Goal: Obtain resource: Download file/media

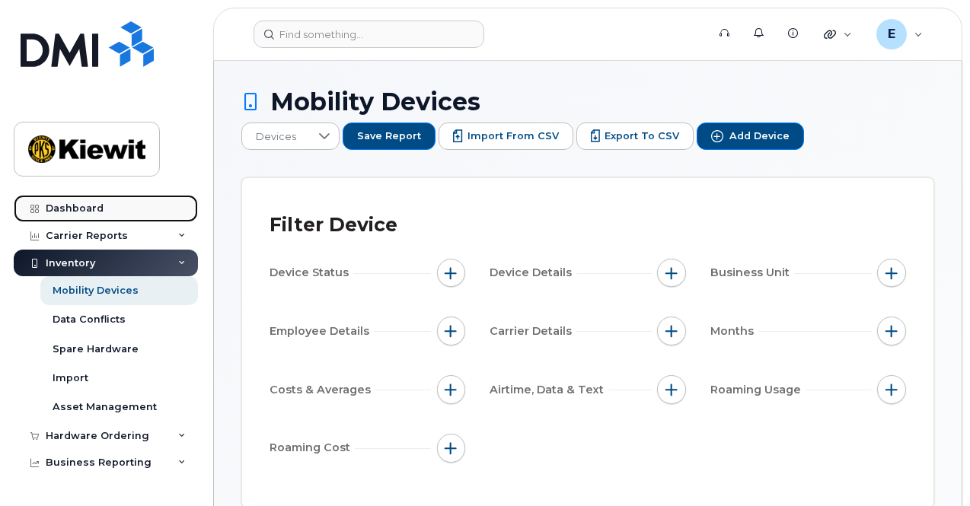
click at [136, 211] on link "Dashboard" at bounding box center [106, 208] width 184 height 27
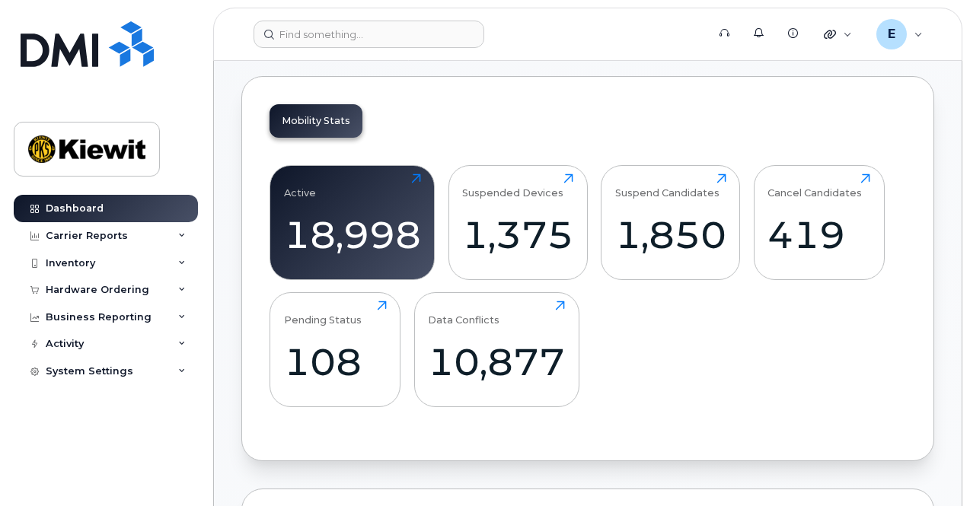
scroll to position [599, 0]
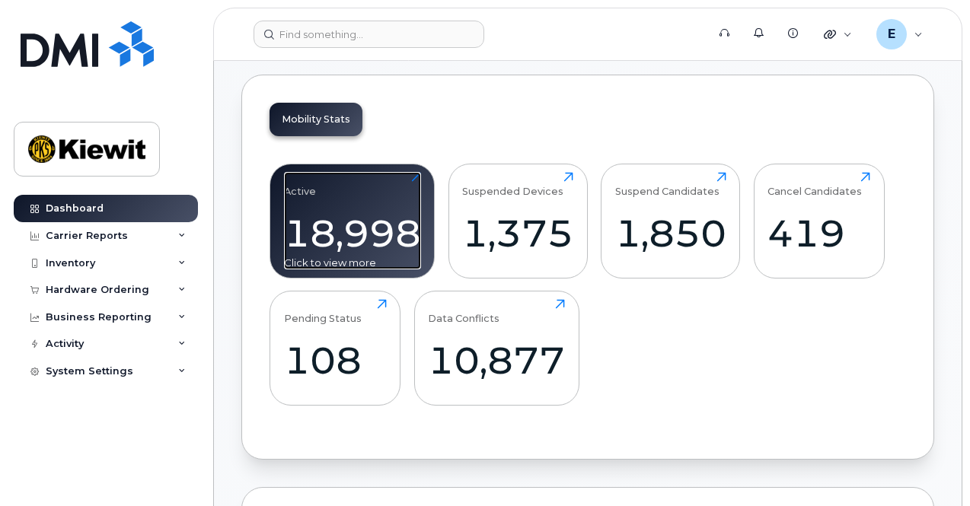
click at [399, 222] on div "18,998" at bounding box center [352, 233] width 137 height 45
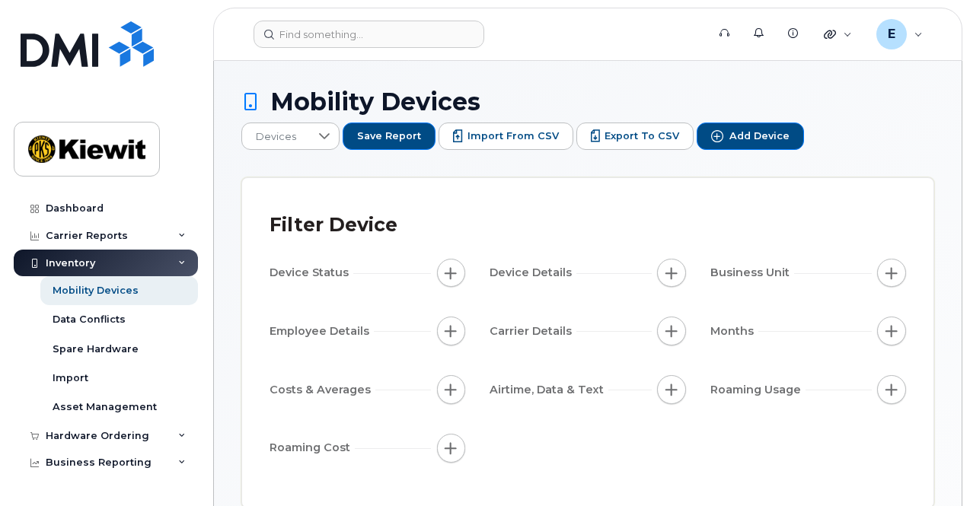
click at [781, 266] on span "Business Unit" at bounding box center [752, 273] width 84 height 16
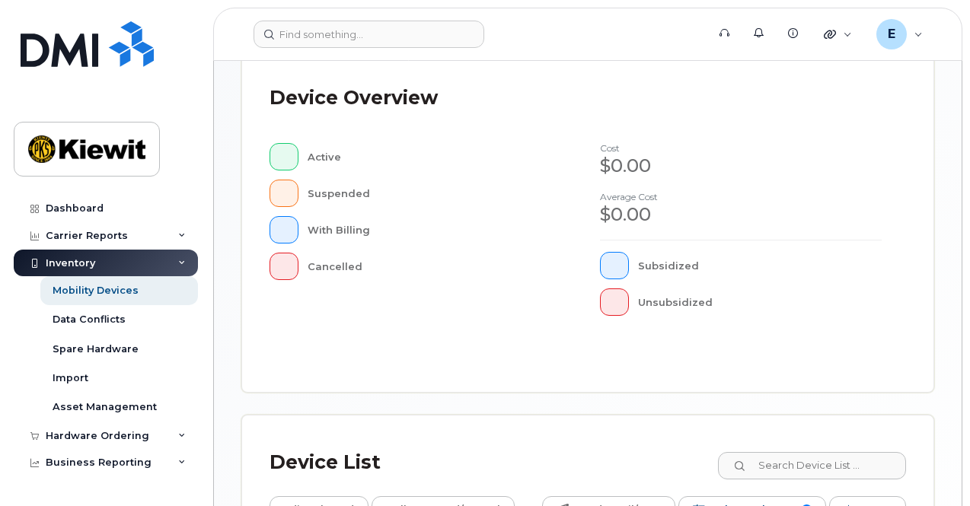
scroll to position [684, 0]
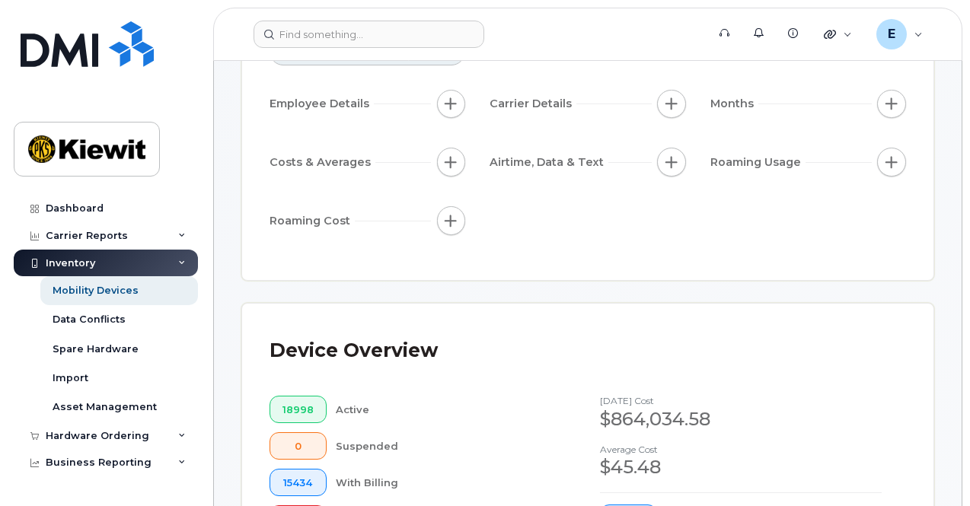
scroll to position [26, 0]
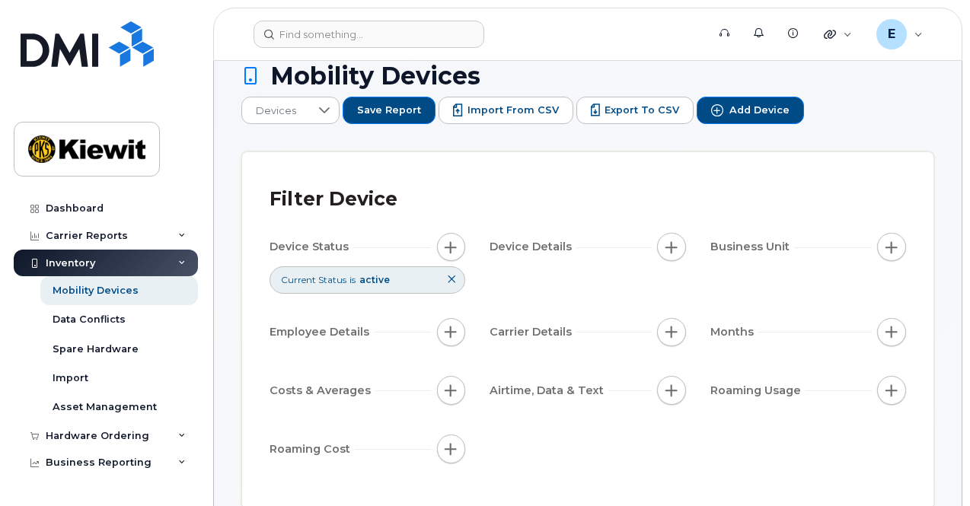
click at [451, 267] on button at bounding box center [452, 279] width 26 height 25
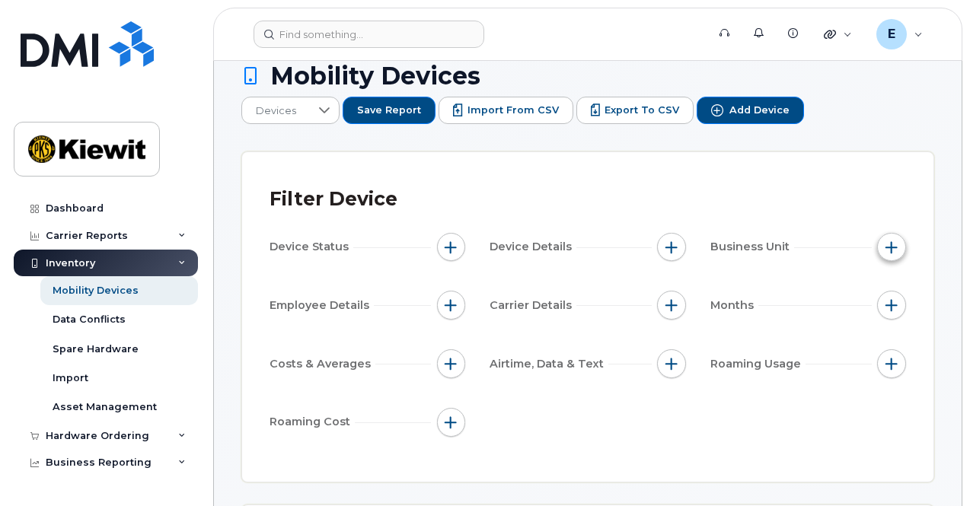
click at [897, 245] on button "button" at bounding box center [891, 247] width 29 height 29
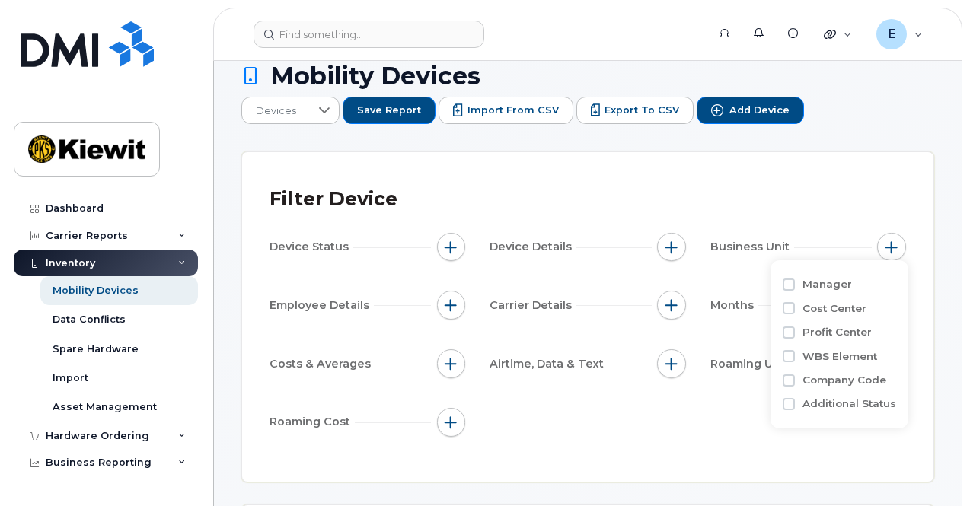
click at [801, 359] on div "WBS Element" at bounding box center [839, 356] width 113 height 14
click at [789, 359] on input "WBS Element" at bounding box center [789, 356] width 12 height 12
checkbox input "true"
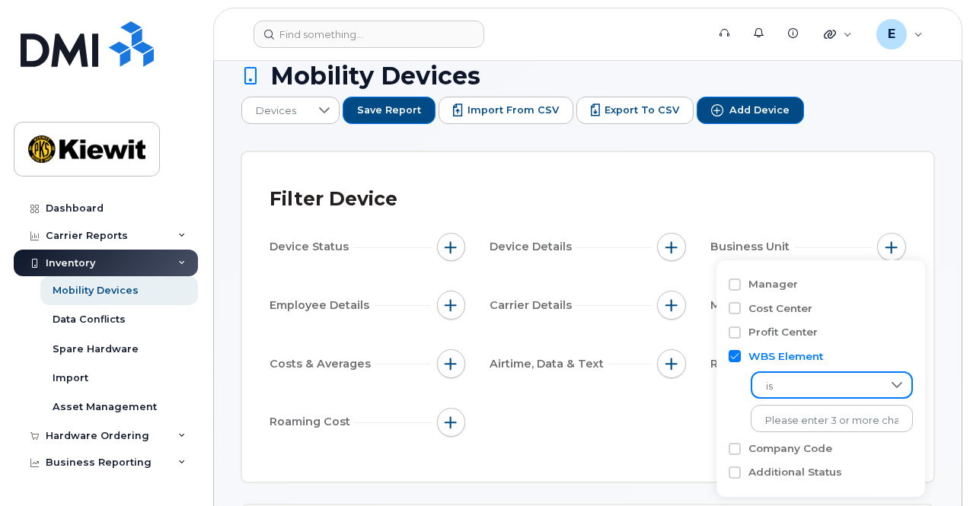
click at [816, 385] on span "is" at bounding box center [817, 386] width 130 height 27
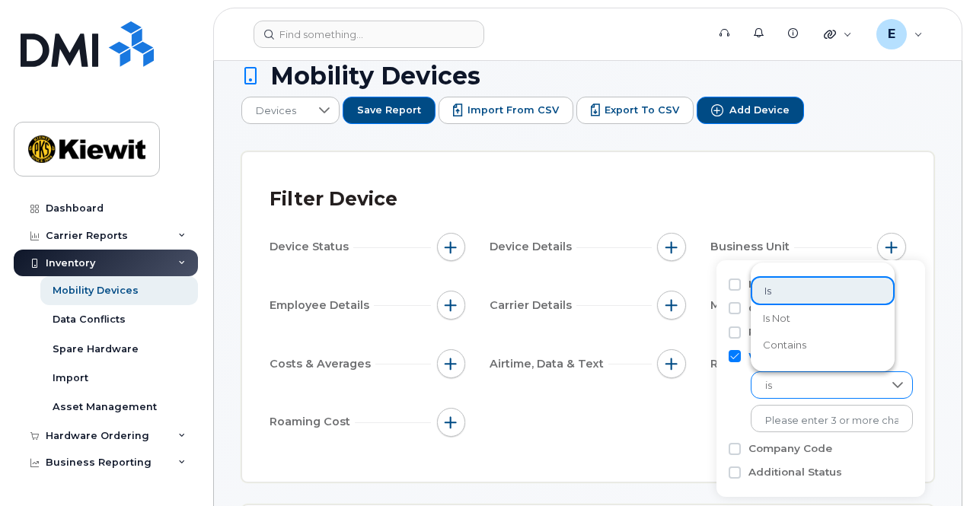
drag, startPoint x: 825, startPoint y: 345, endPoint x: 816, endPoint y: 387, distance: 42.9
click at [826, 344] on li "contains" at bounding box center [823, 345] width 144 height 27
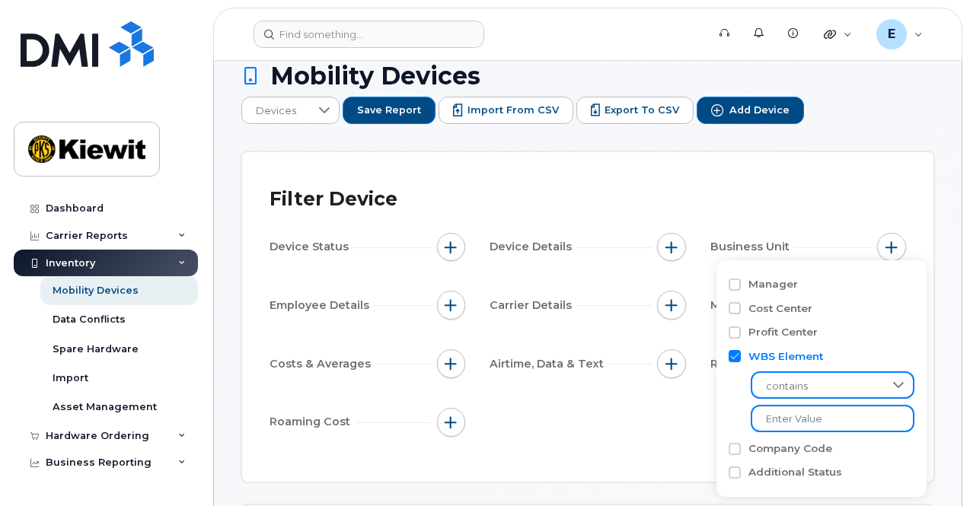
click at [825, 418] on input "text" at bounding box center [833, 418] width 164 height 27
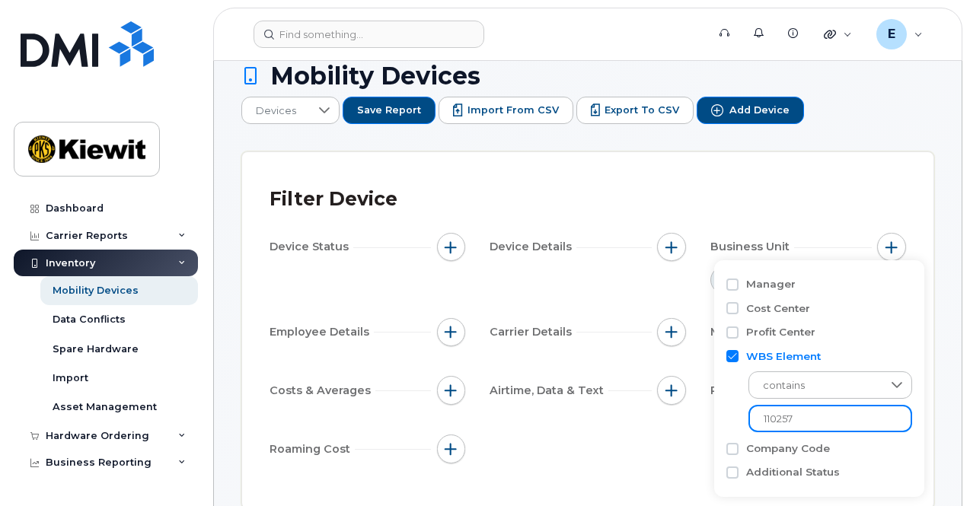
type input "110257"
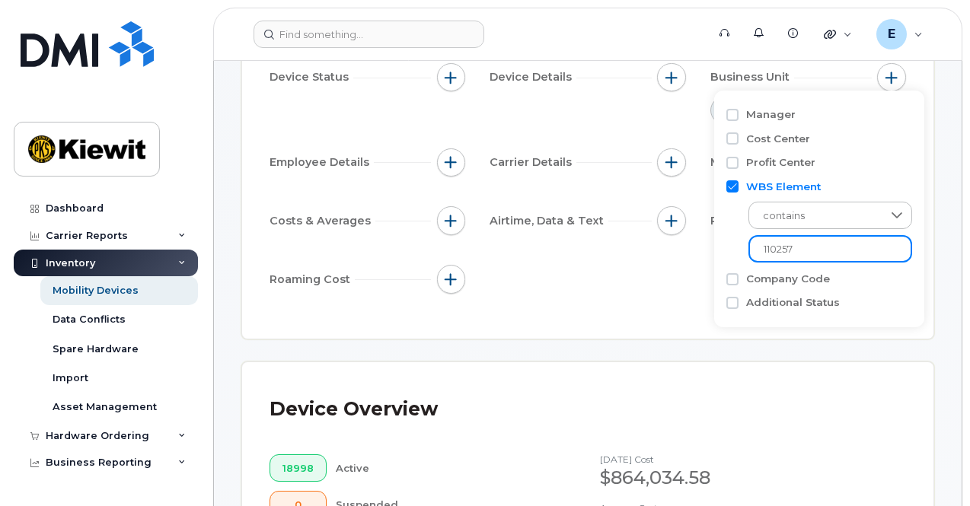
scroll to position [199, 0]
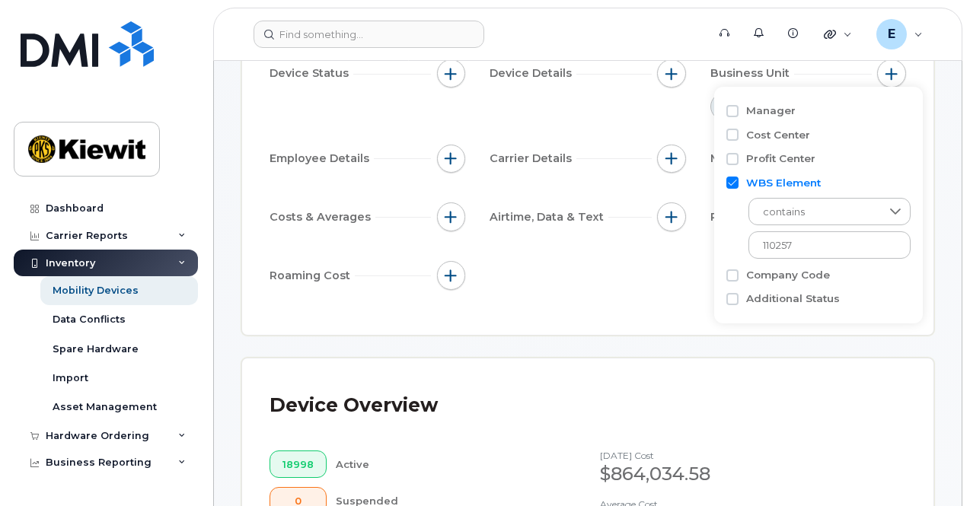
click at [930, 286] on div "Filter Device Device Status Device Details Business Unit WBS Element contains 1…" at bounding box center [587, 157] width 691 height 356
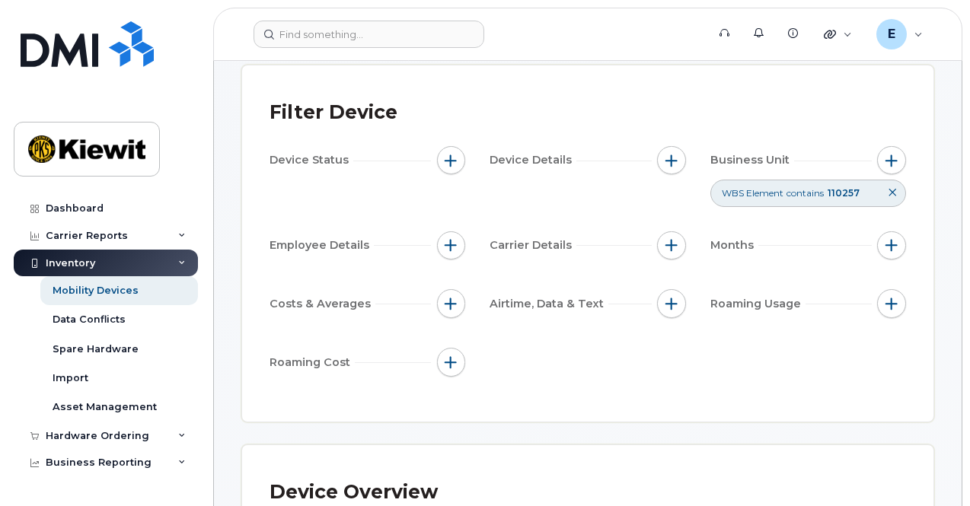
scroll to position [0, 0]
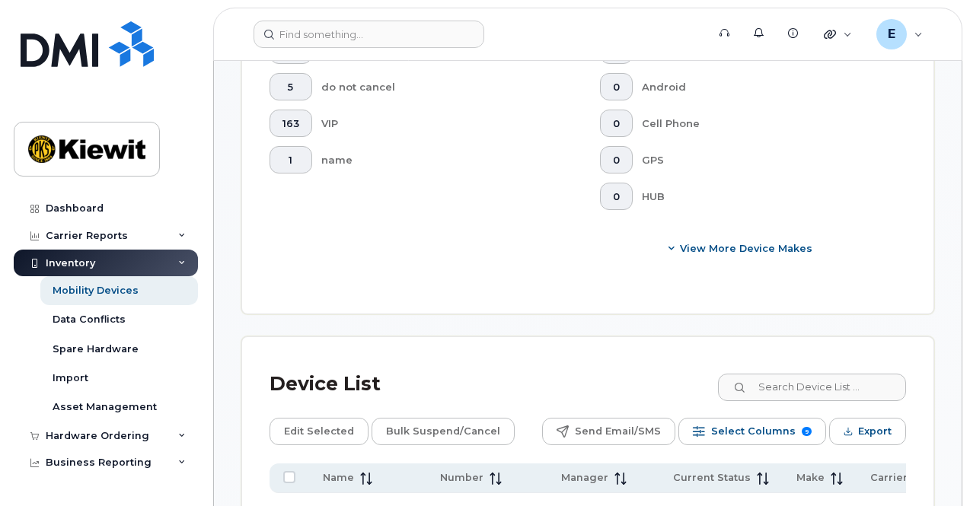
scroll to position [812, 0]
click at [887, 420] on span "Export" at bounding box center [875, 431] width 34 height 23
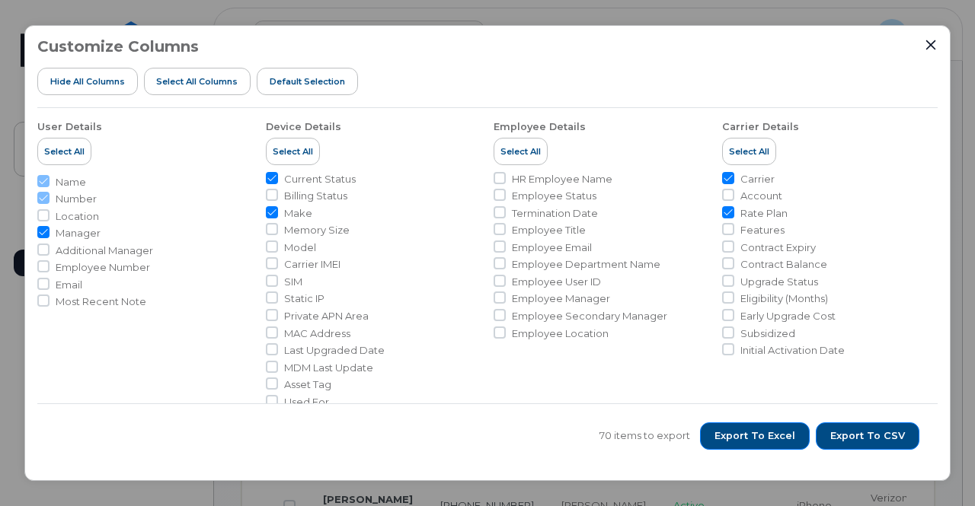
click at [96, 270] on span "Employee Number" at bounding box center [103, 267] width 94 height 14
click at [49, 270] on input "Employee Number" at bounding box center [43, 266] width 12 height 12
checkbox input "true"
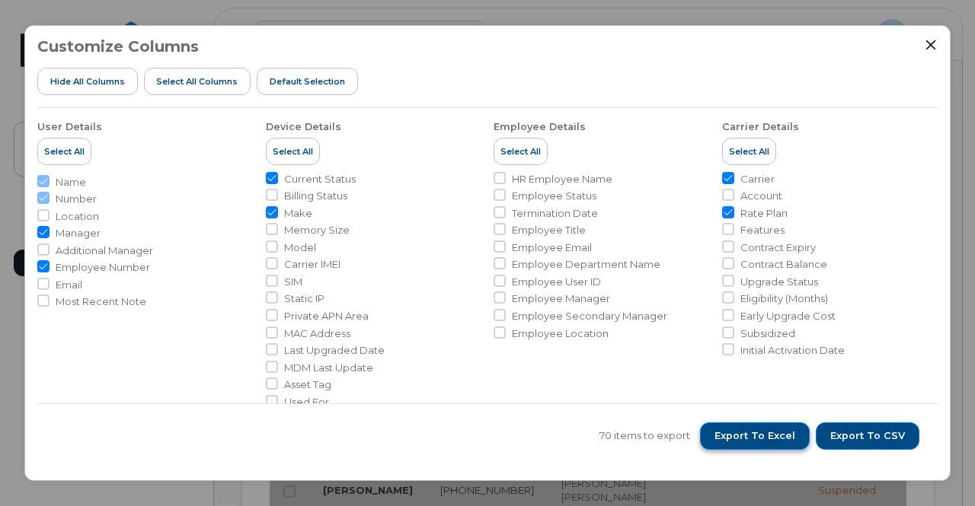
click at [771, 430] on span "Export to Excel" at bounding box center [754, 436] width 81 height 14
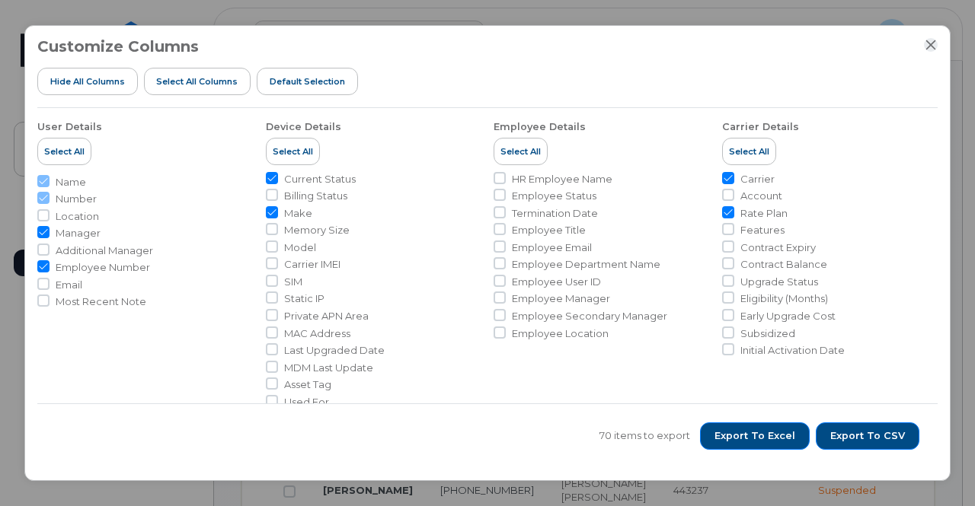
click at [927, 40] on icon "Close" at bounding box center [931, 45] width 10 height 10
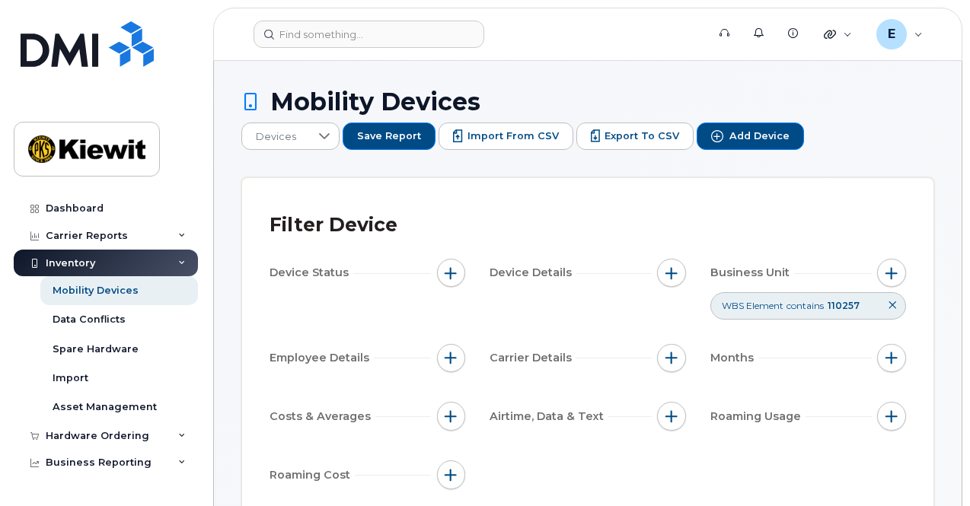
click at [873, 303] on div "WBS Element contains 110257" at bounding box center [808, 305] width 196 height 27
click at [893, 267] on span "button" at bounding box center [892, 273] width 12 height 12
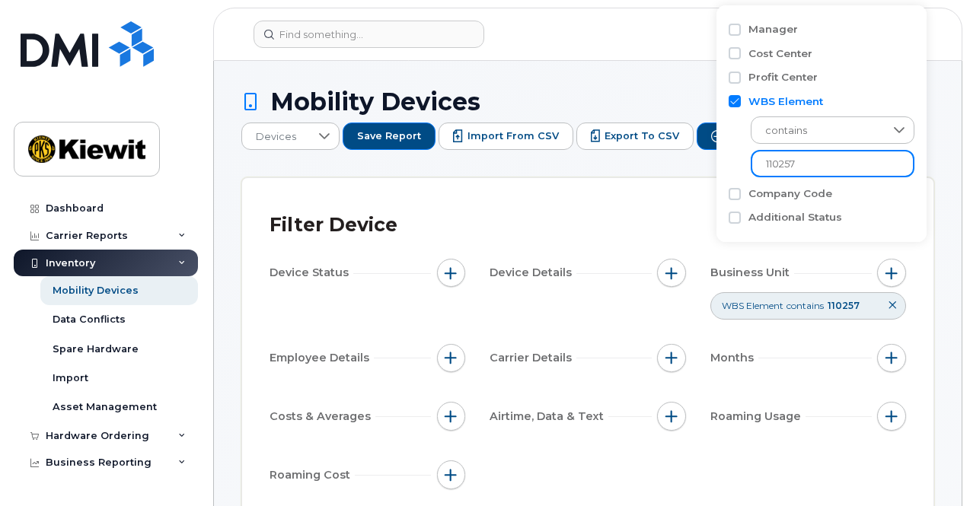
click at [817, 170] on input "110257" at bounding box center [833, 163] width 164 height 27
type input "110286"
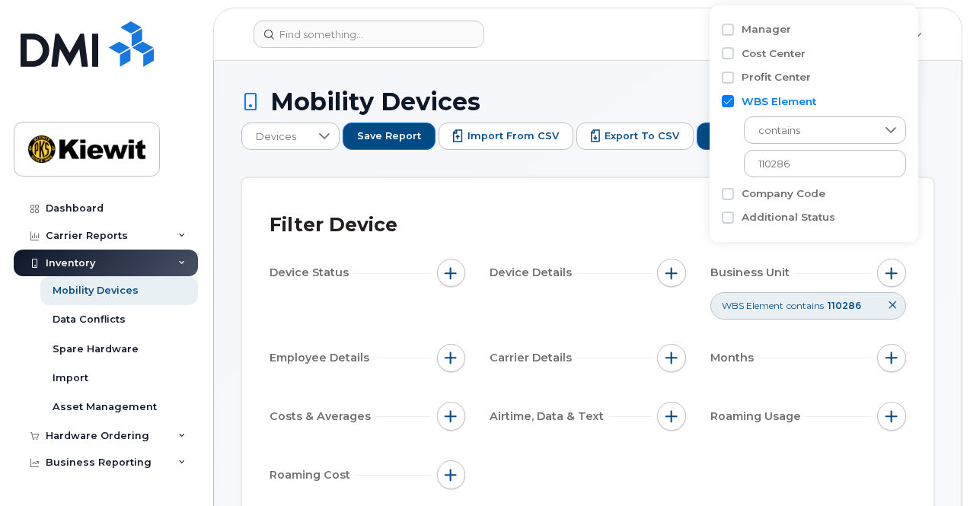
click at [919, 209] on div "Filter Device Device Status Device Details Business Unit WBS Element contains 1…" at bounding box center [587, 356] width 691 height 356
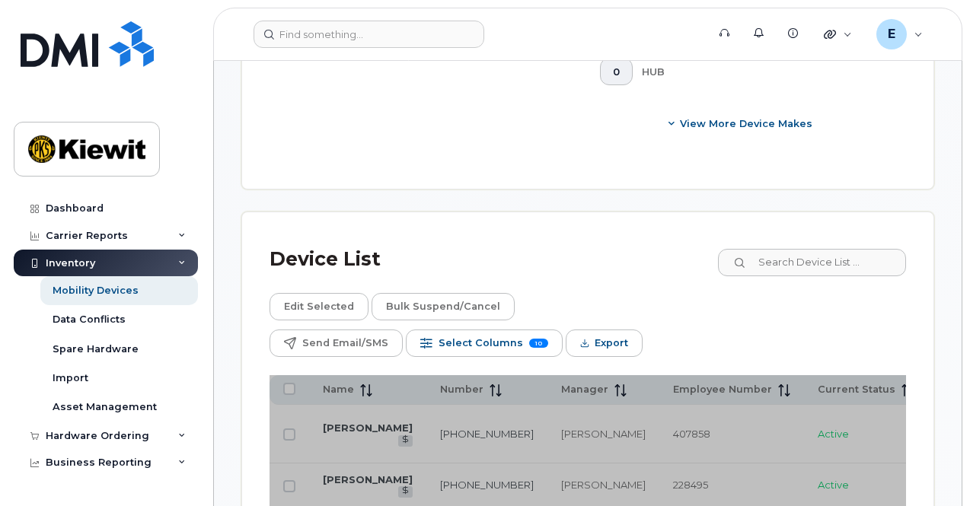
scroll to position [899, 0]
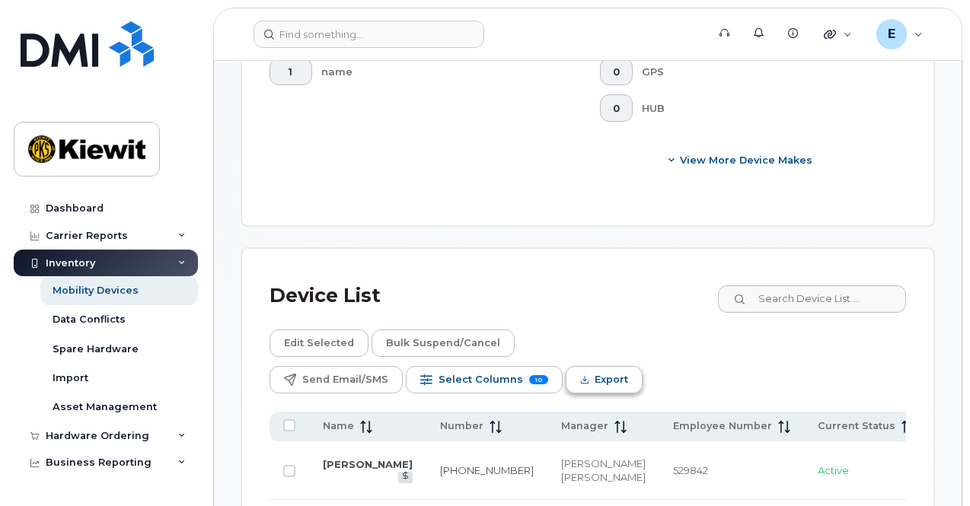
click at [628, 369] on span "Export" at bounding box center [612, 380] width 34 height 23
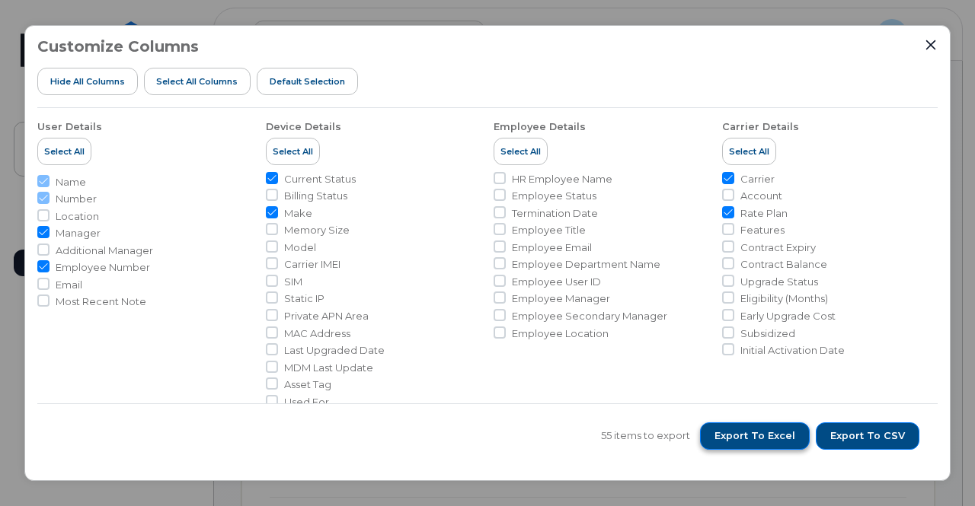
click at [780, 438] on span "Export to Excel" at bounding box center [754, 436] width 81 height 14
click at [930, 47] on icon "Close" at bounding box center [930, 45] width 12 height 12
